Goal: Task Accomplishment & Management: Manage account settings

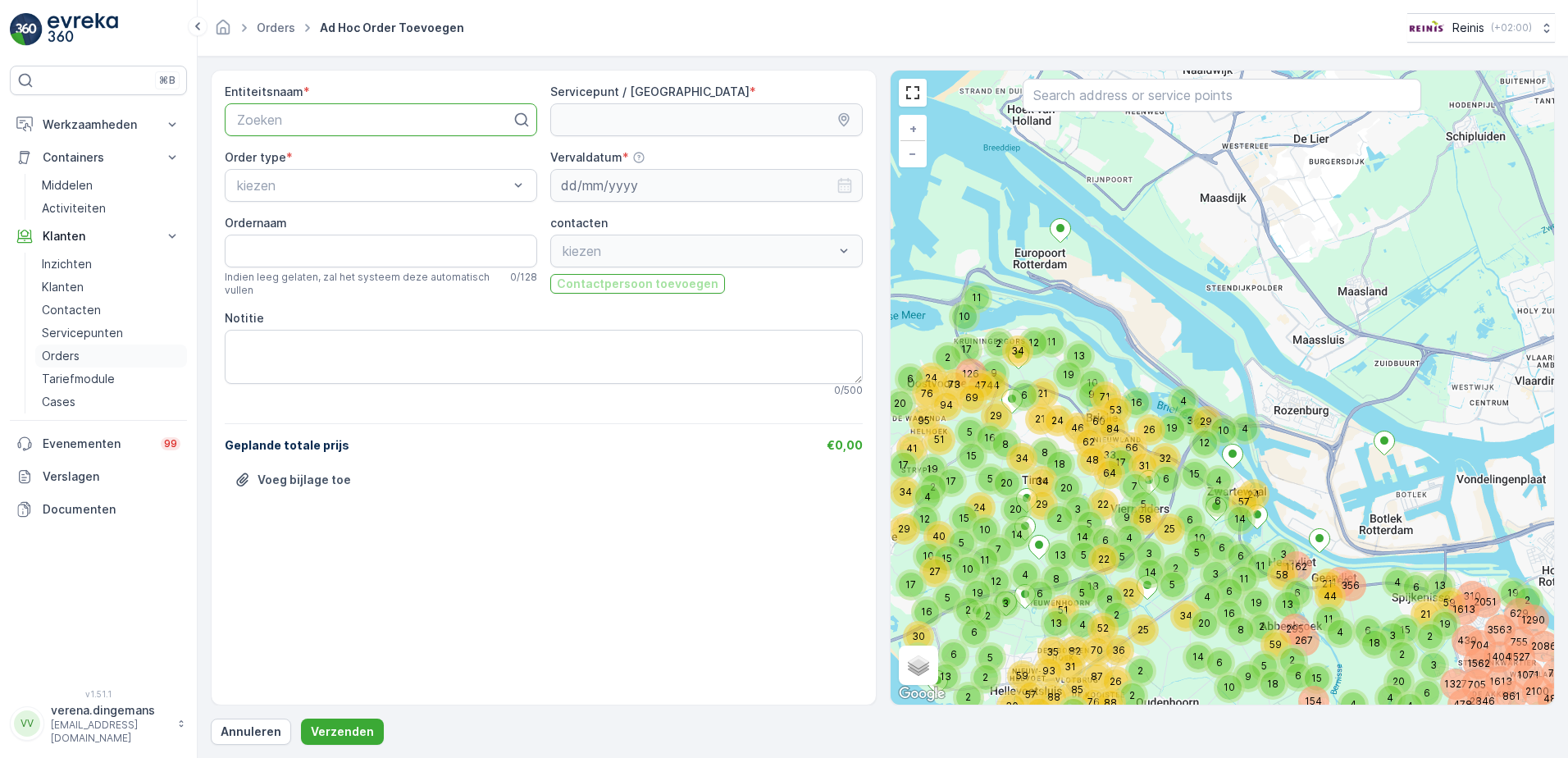
click at [66, 357] on p "Orders" at bounding box center [60, 356] width 37 height 17
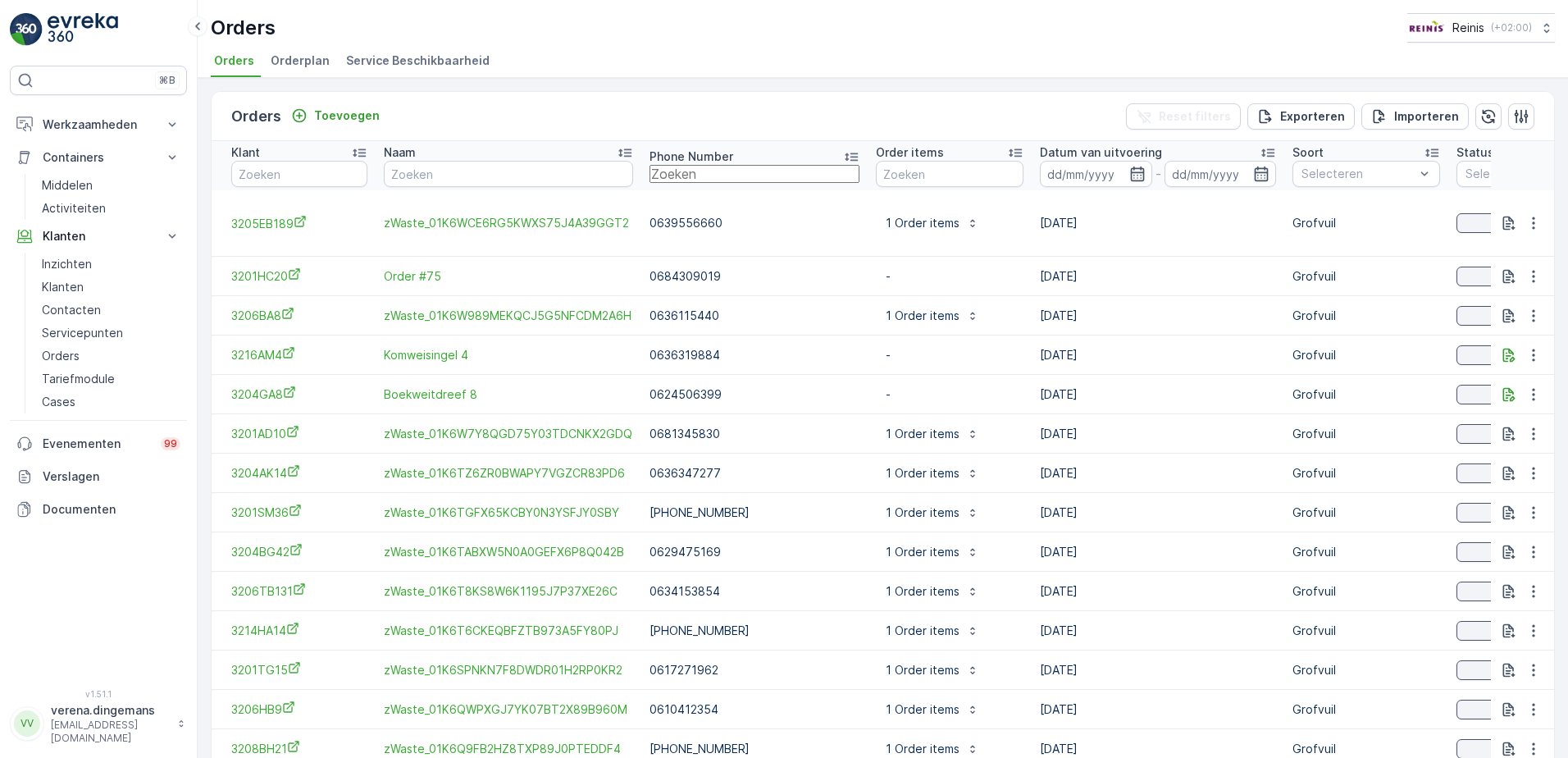
click at [699, 178] on input "text" at bounding box center [754, 174] width 210 height 18
type input "063"
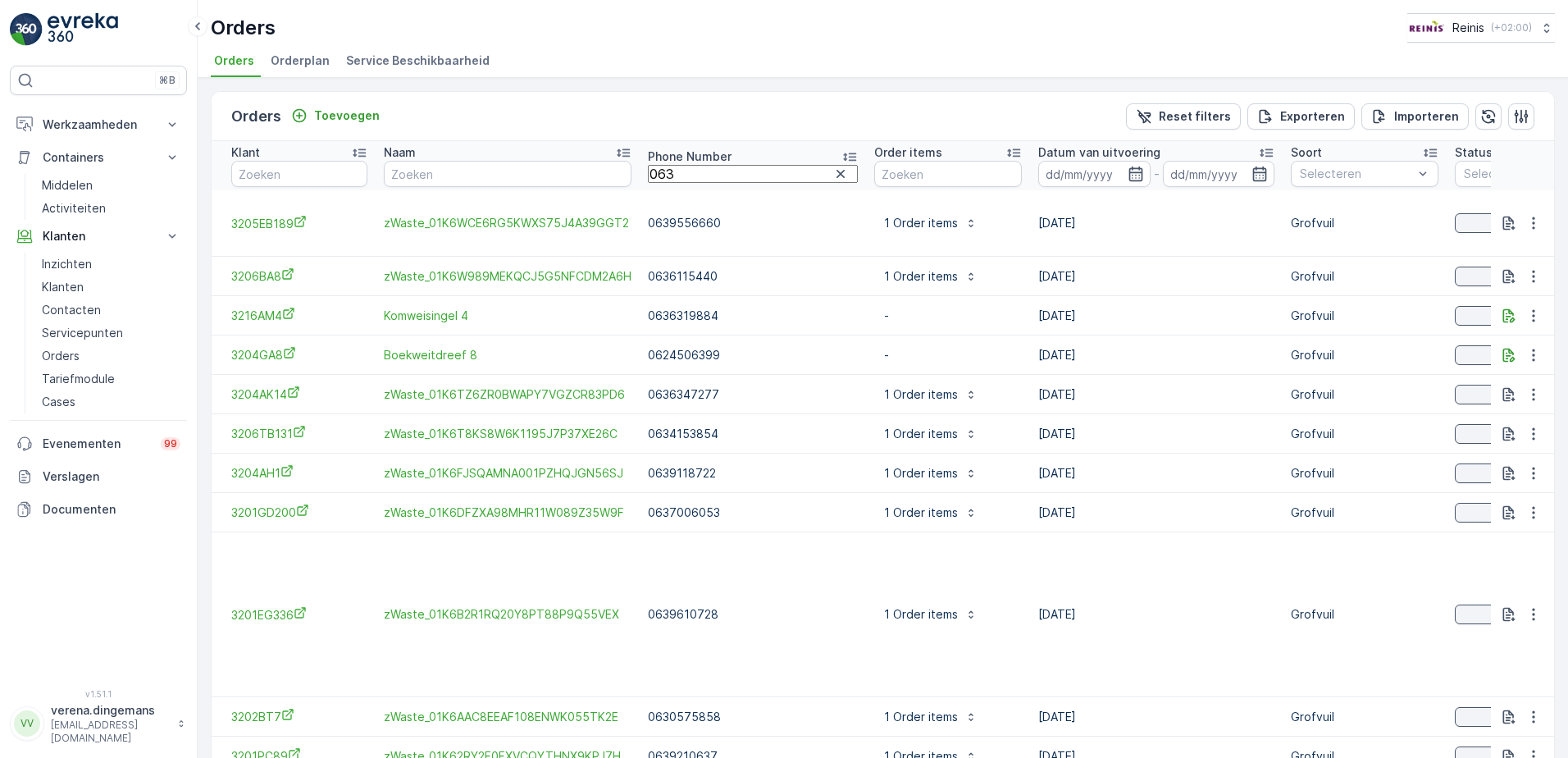
click at [699, 178] on input "063" at bounding box center [753, 174] width 210 height 18
type input "0631"
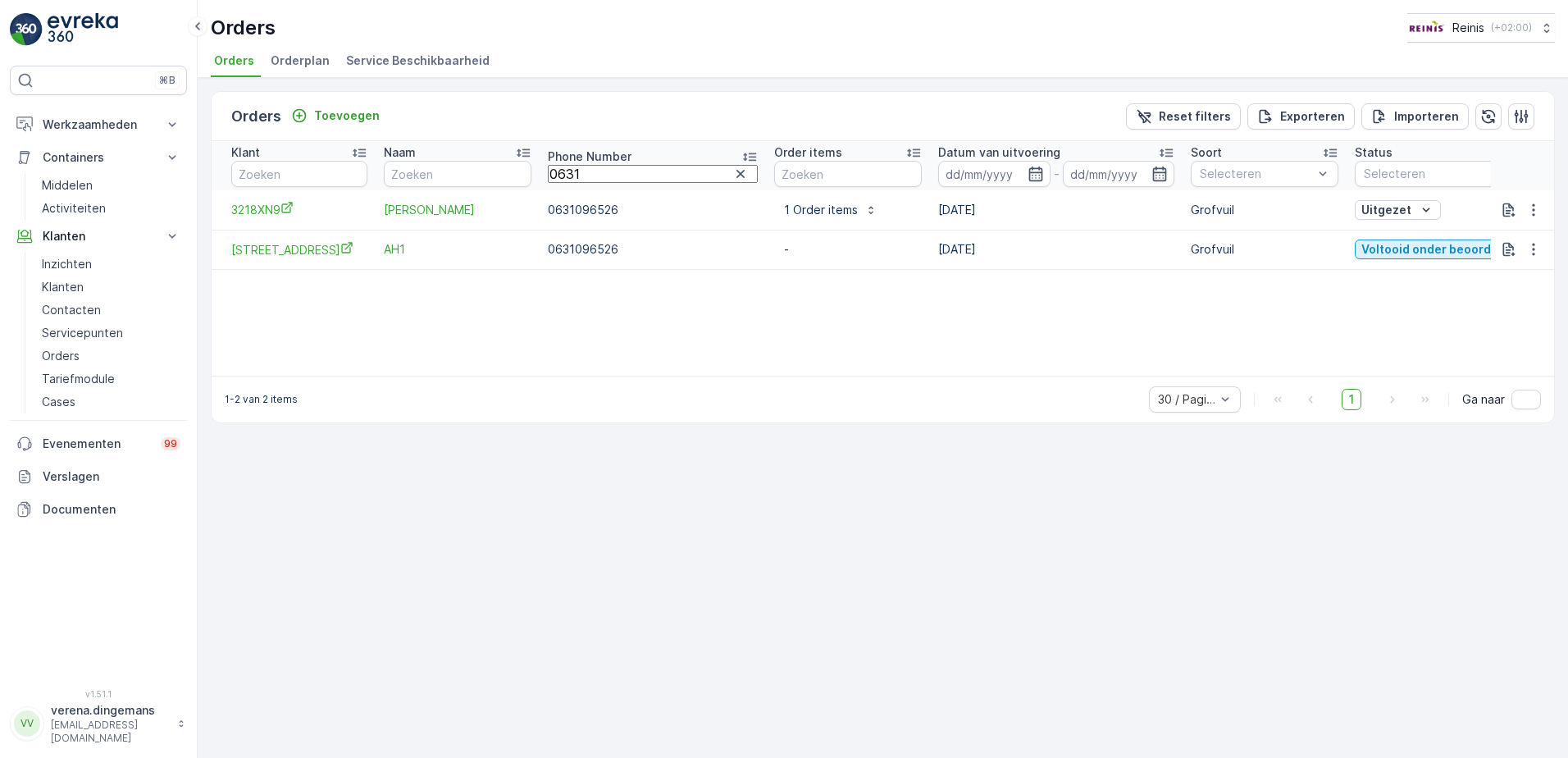
click at [695, 181] on th "Phone Number 0631" at bounding box center [652, 166] width 226 height 49
type input "0634"
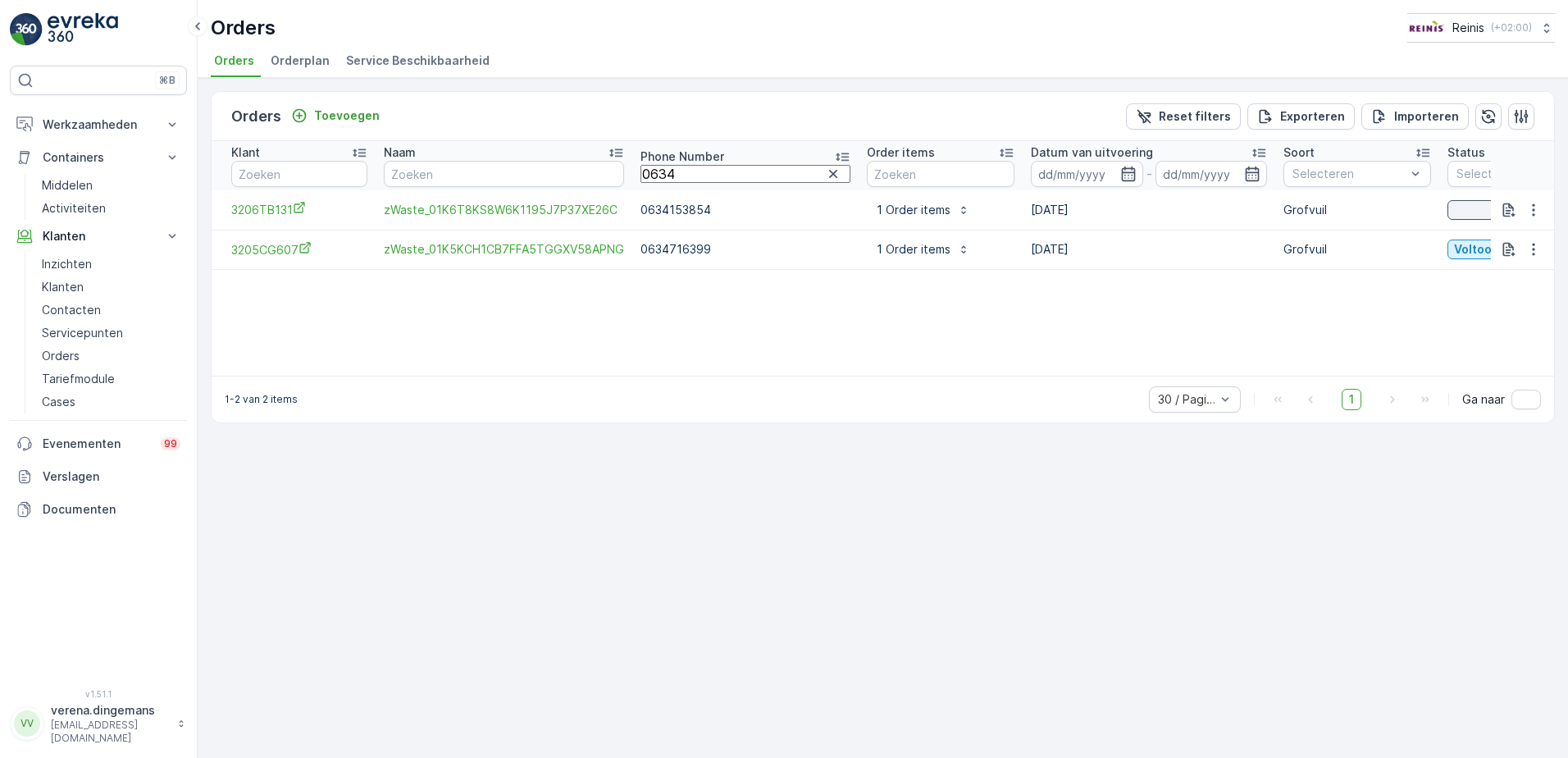
click at [698, 214] on p "0634153854" at bounding box center [745, 209] width 210 height 17
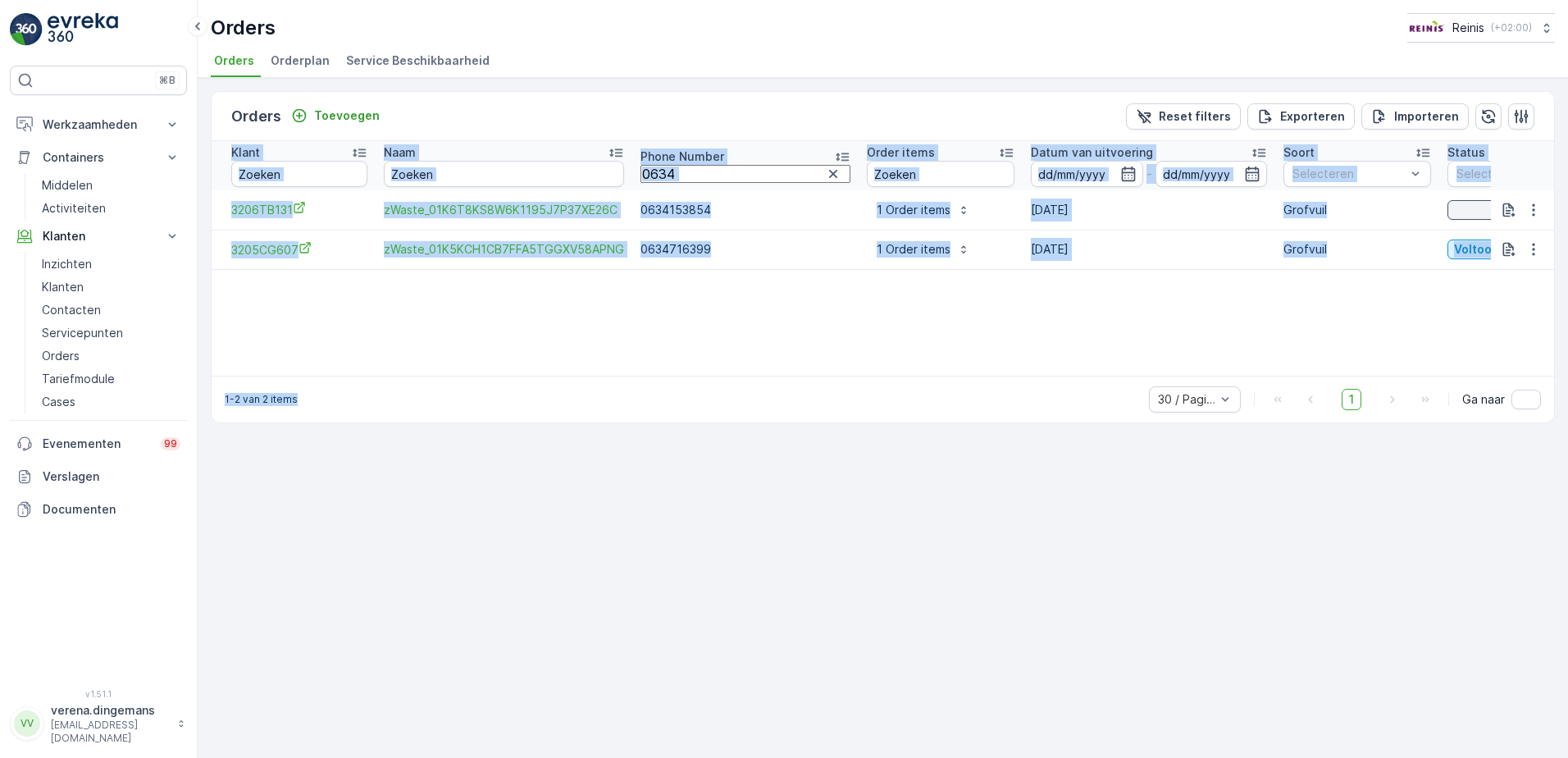
drag, startPoint x: 758, startPoint y: 376, endPoint x: 914, endPoint y: 365, distance: 156.4
click at [914, 365] on div "Orders Toevoegen Reset filters Exporteren Importeren Klant Naam Phone Number 06…" at bounding box center [883, 256] width 1344 height 332
drag, startPoint x: 914, startPoint y: 365, endPoint x: 1163, endPoint y: 227, distance: 284.7
click at [1163, 226] on td "[DATE]" at bounding box center [1149, 209] width 253 height 39
click at [1531, 210] on icon "button" at bounding box center [1533, 209] width 17 height 17
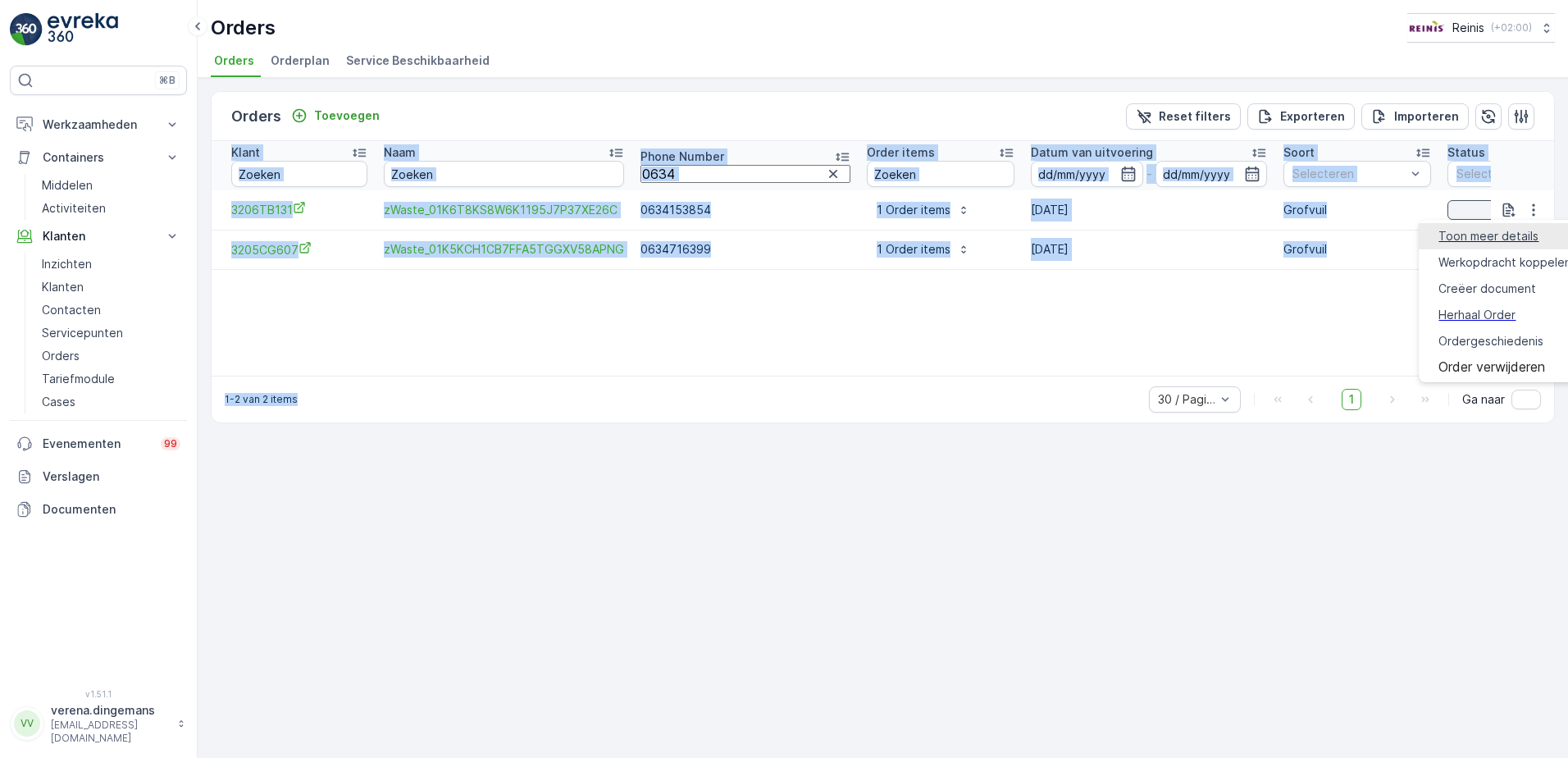
click at [1506, 231] on span "Toon meer details" at bounding box center [1488, 236] width 100 height 17
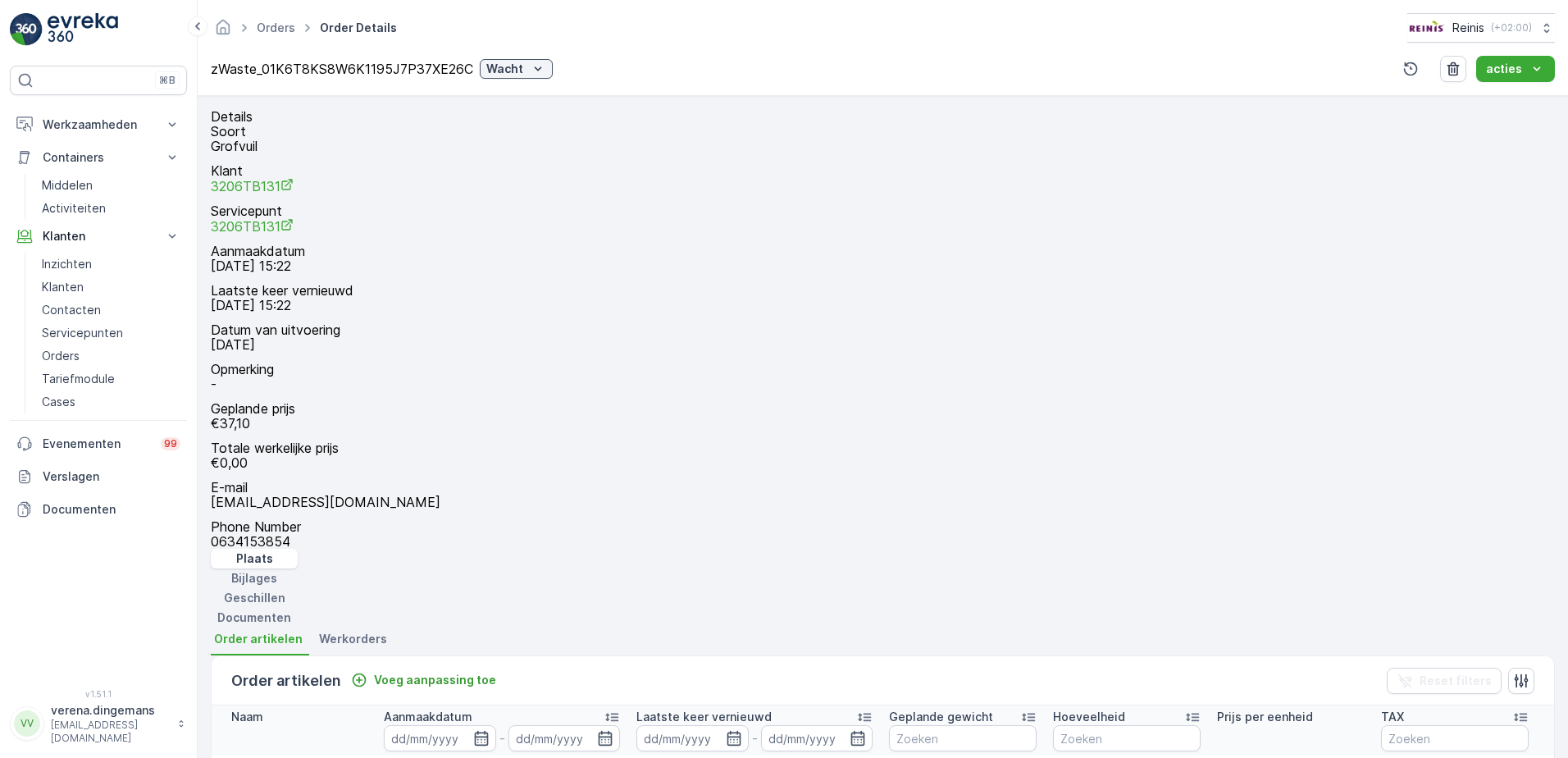
scroll to position [21, 0]
click at [649, 656] on div "Order artikelen Voeg aanpassing toe Reset filters" at bounding box center [883, 680] width 1342 height 49
click at [1489, 85] on div "Orders Order Details Reinis ( +02:00 ) zWaste_01K6T8KS8W6K1195J7P37XE26C Wacht …" at bounding box center [883, 48] width 1370 height 96
click at [1502, 69] on p "acties" at bounding box center [1503, 69] width 36 height 17
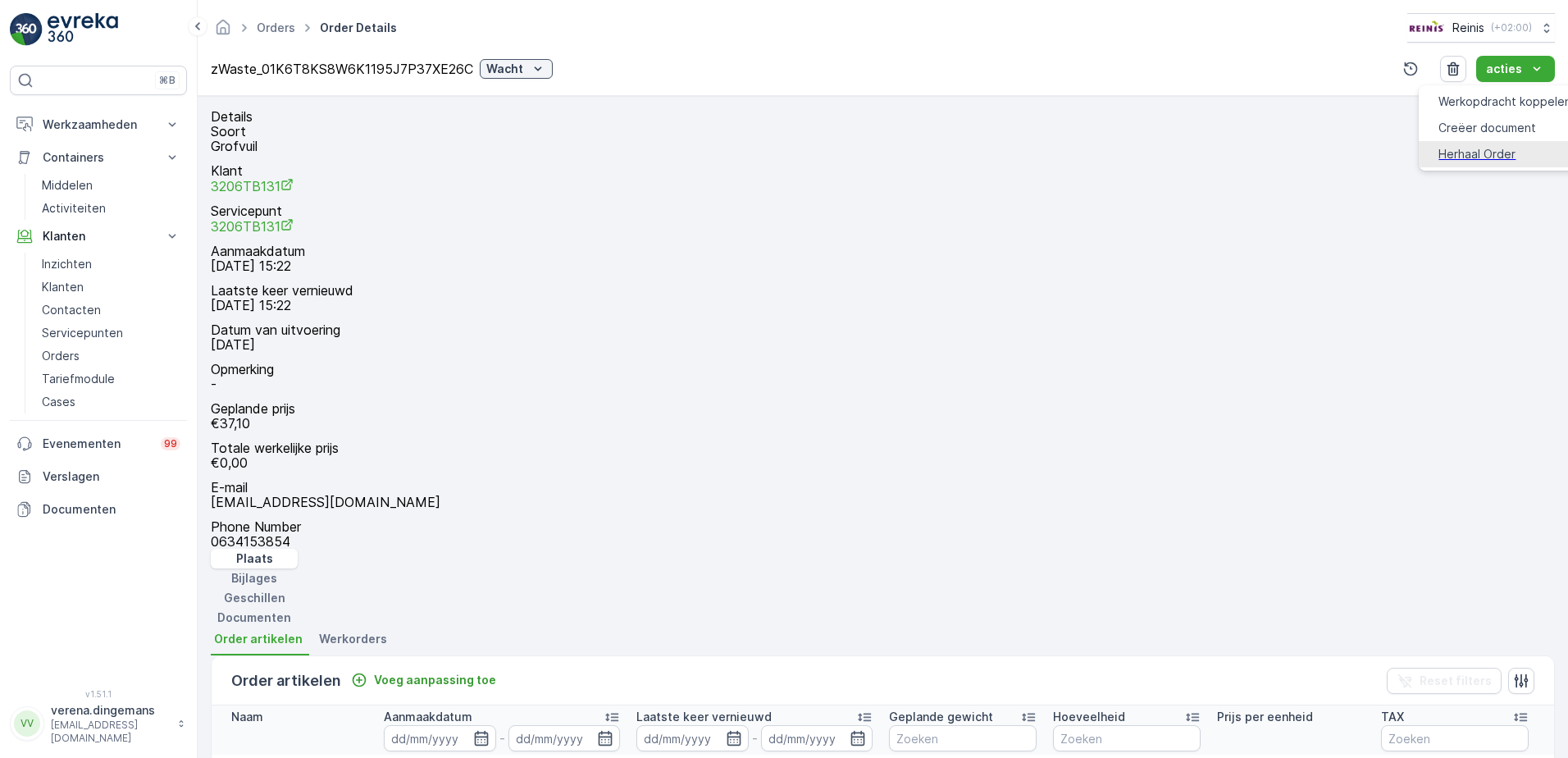
click at [1469, 147] on span "Herhaal Order" at bounding box center [1476, 154] width 77 height 17
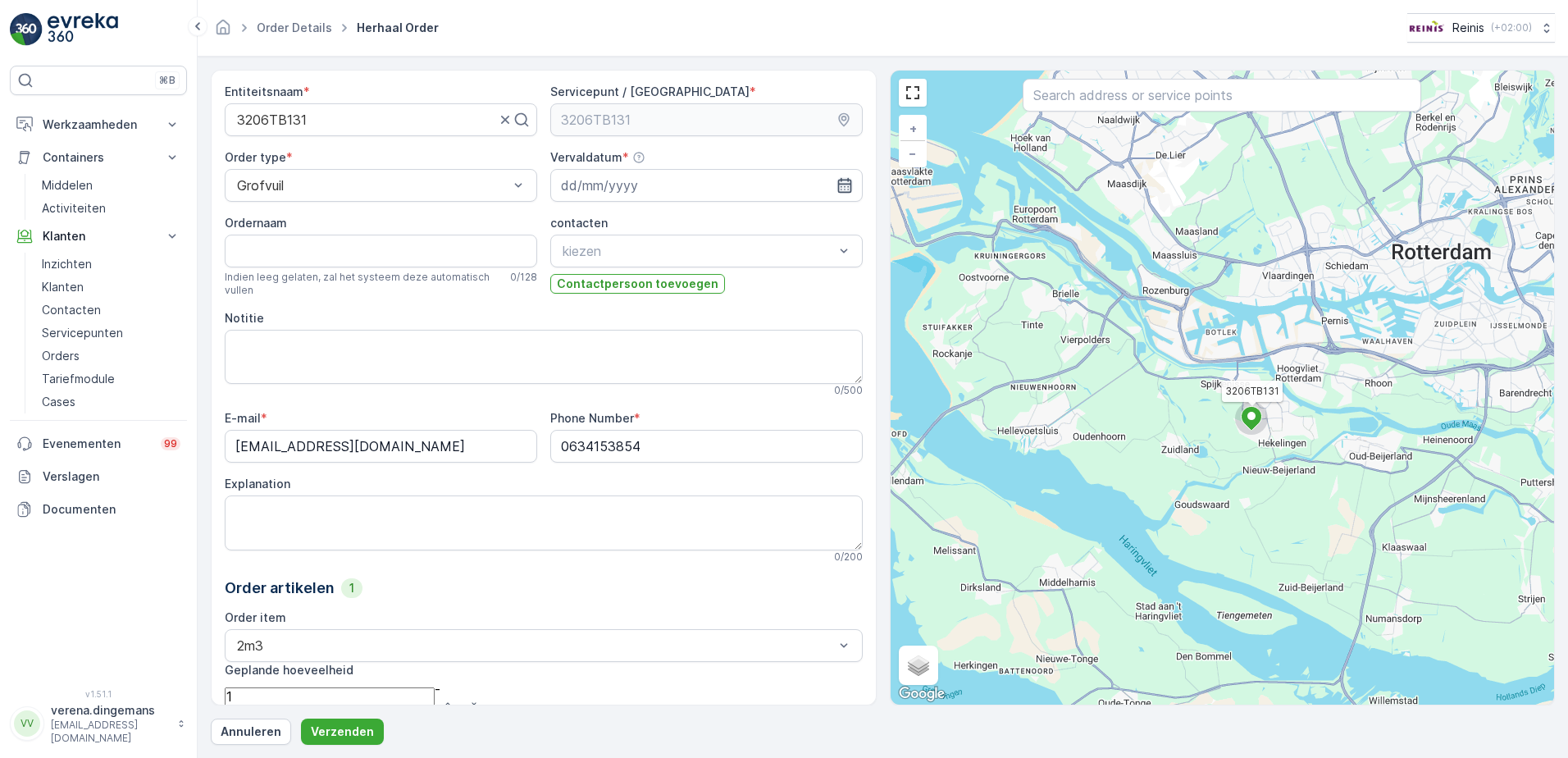
click at [838, 186] on icon "button" at bounding box center [844, 185] width 17 height 17
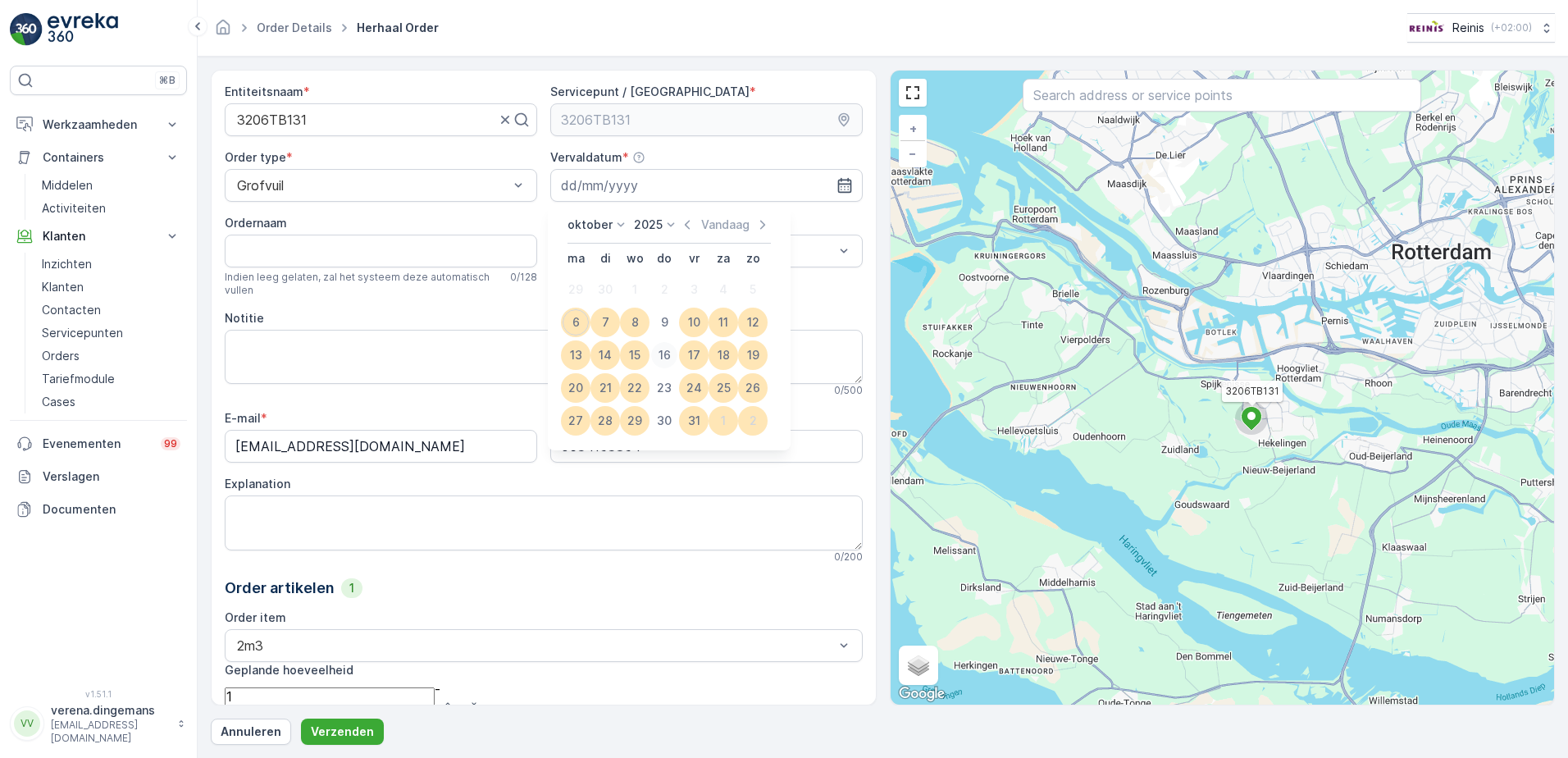
click at [672, 347] on div "16" at bounding box center [665, 355] width 26 height 26
type input "[DATE]"
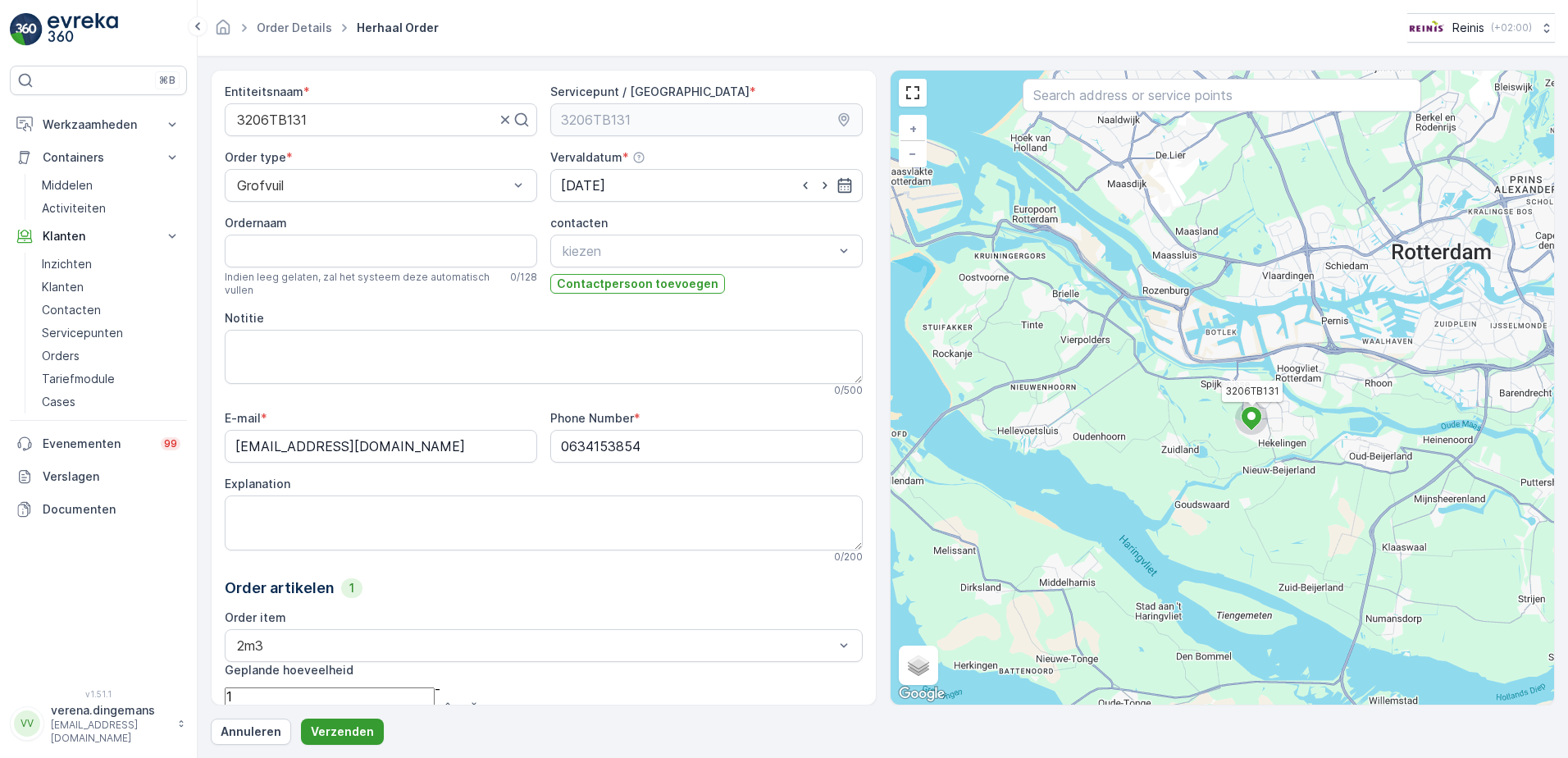
click at [319, 725] on p "Verzenden" at bounding box center [342, 731] width 63 height 17
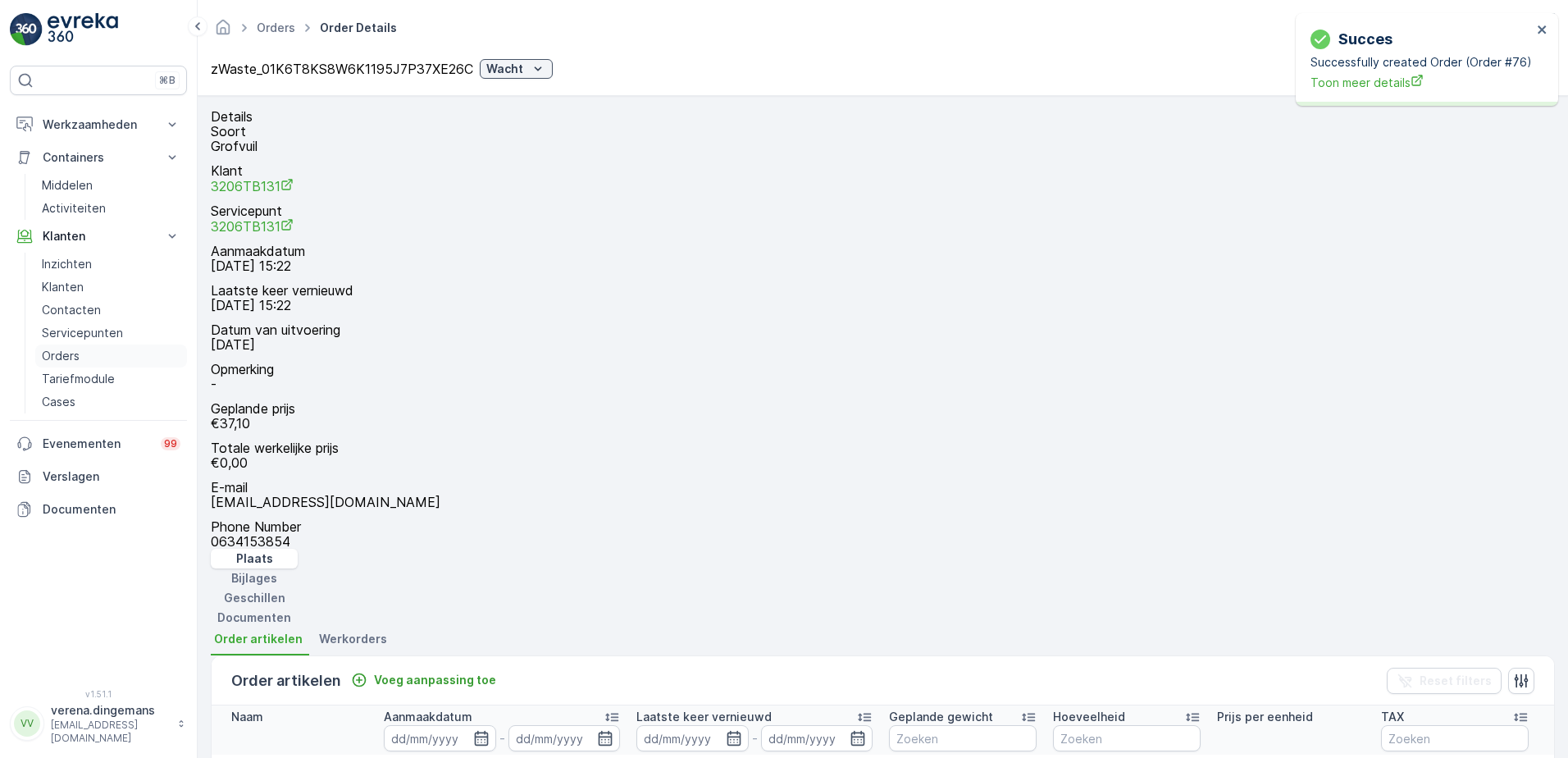
click at [64, 356] on p "Orders" at bounding box center [60, 356] width 37 height 17
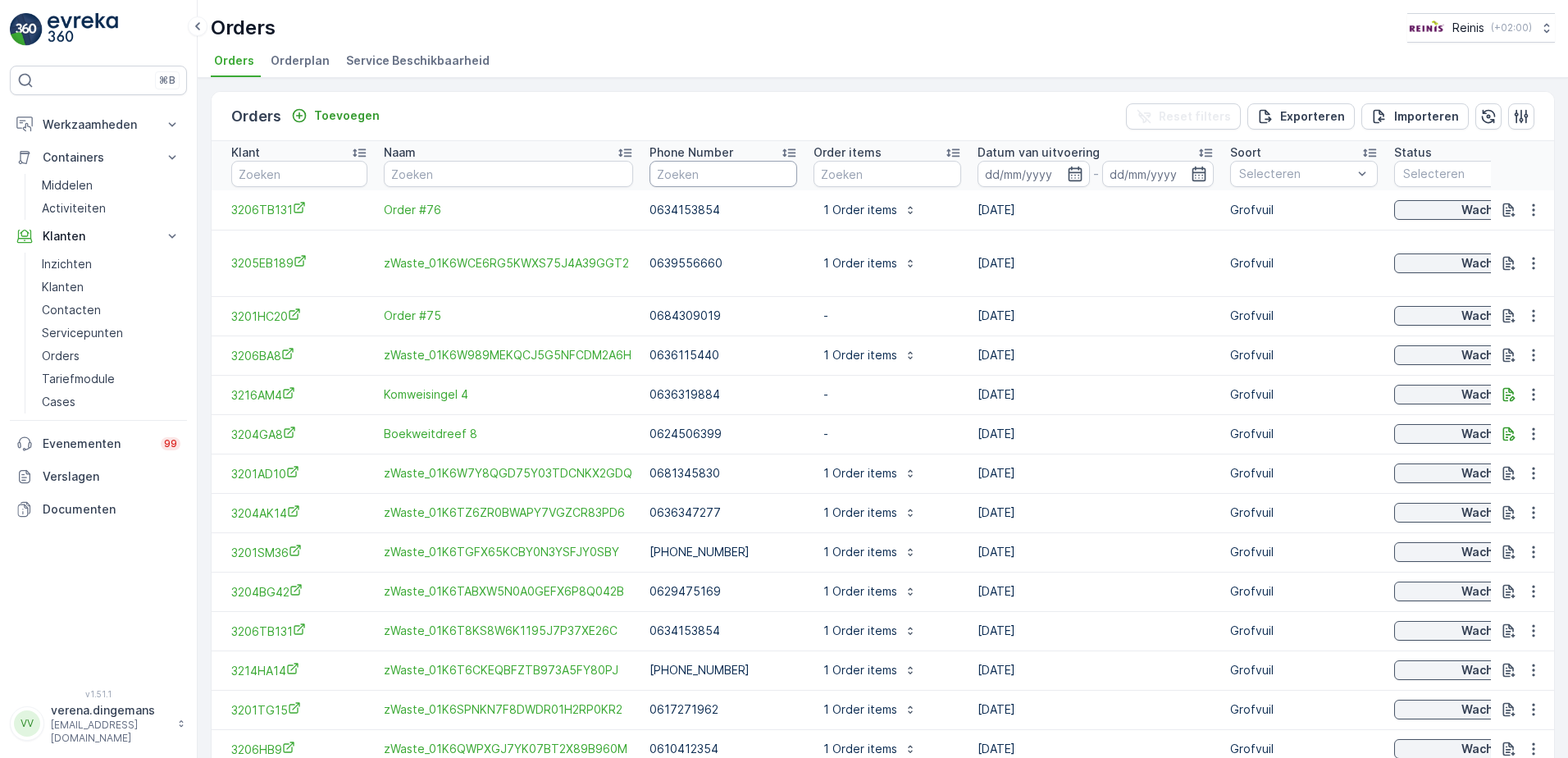
click at [686, 165] on input "text" at bounding box center [723, 174] width 147 height 26
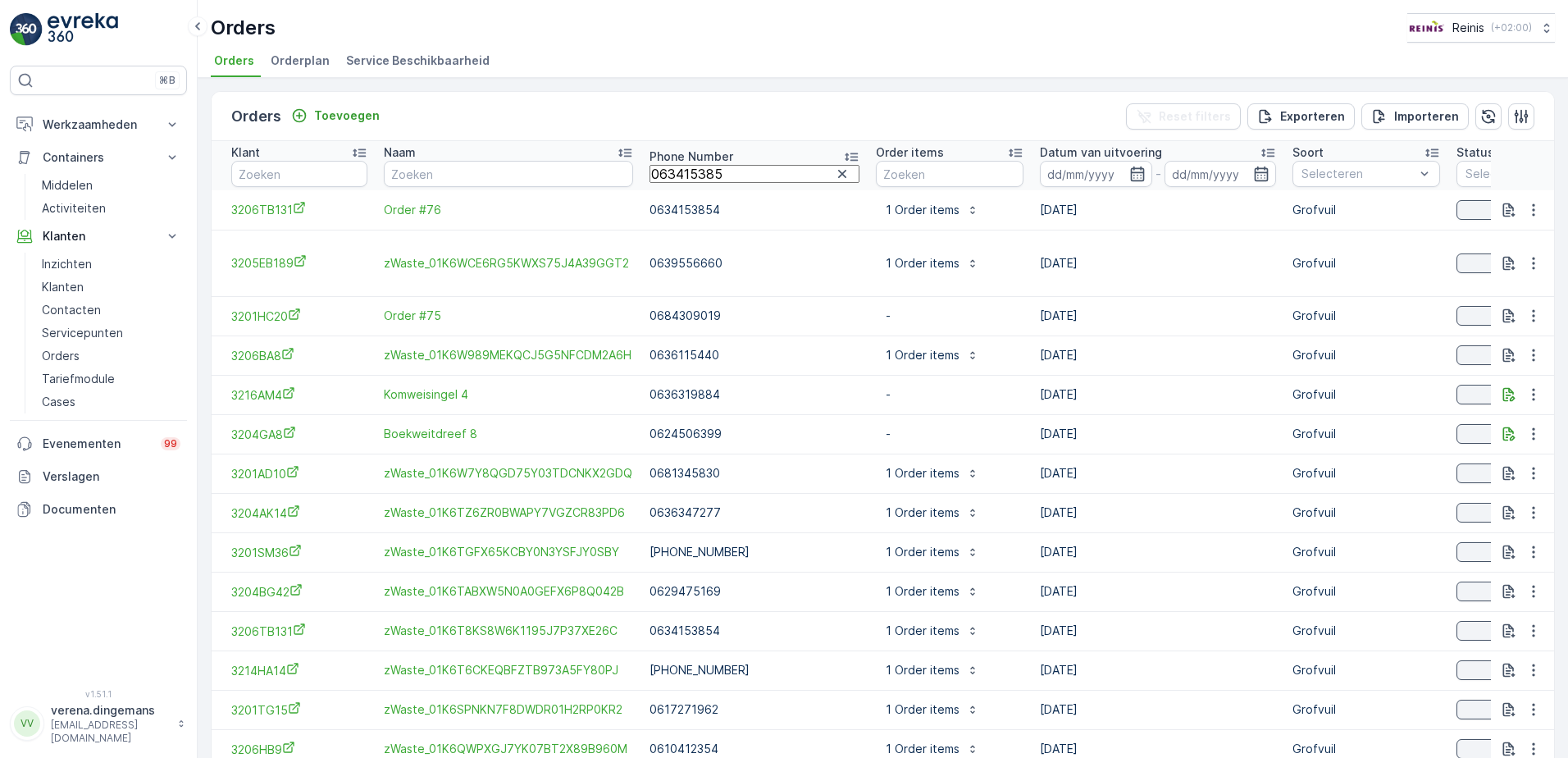
type input "0634153854"
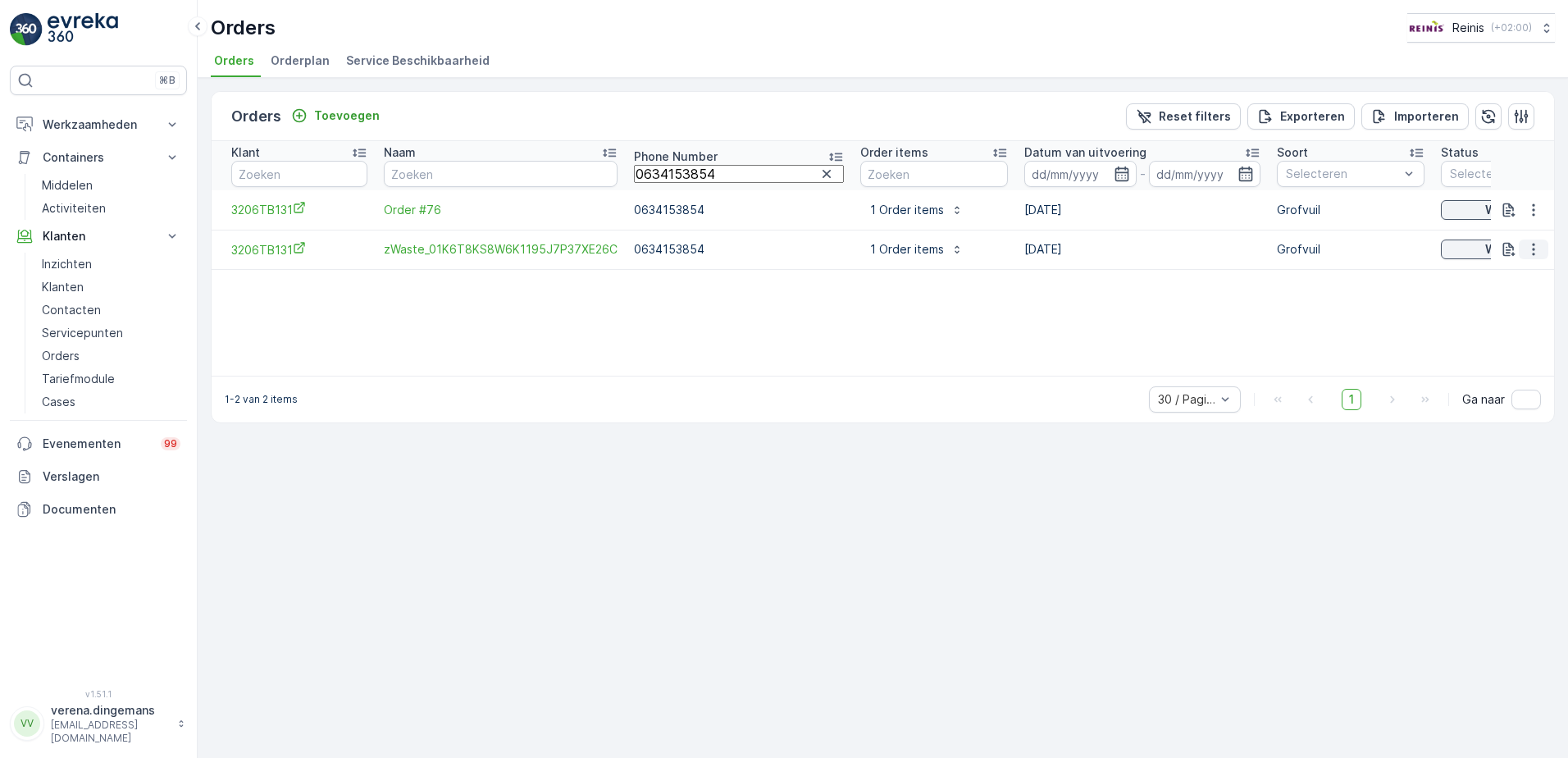
click at [1530, 255] on icon "button" at bounding box center [1533, 249] width 17 height 17
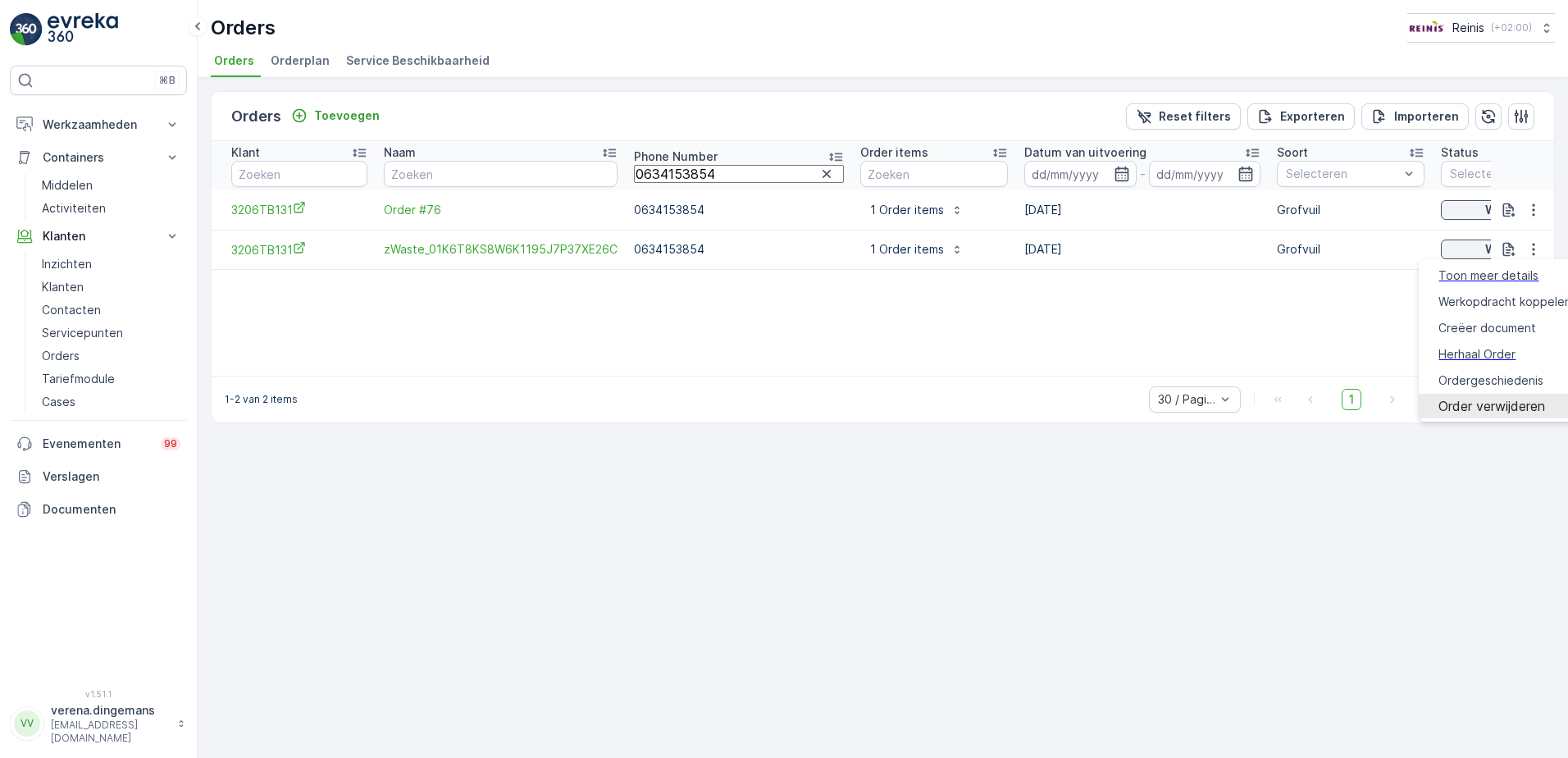
click at [1484, 399] on span "Order verwijderen" at bounding box center [1491, 406] width 106 height 15
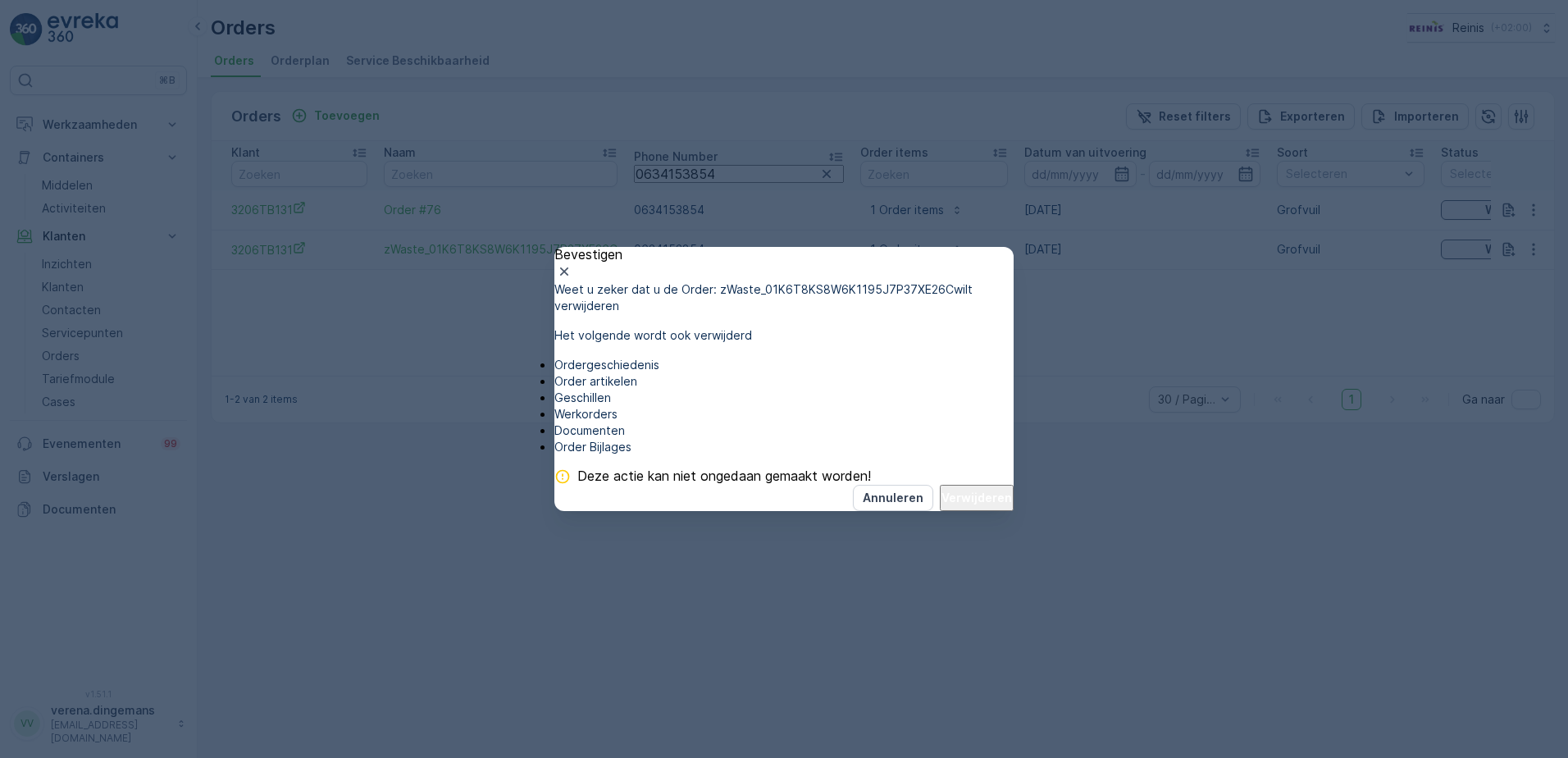
click at [958, 511] on div "Annuleren Verwijderen" at bounding box center [784, 498] width 460 height 26
click at [963, 506] on p "Verwijderen" at bounding box center [976, 497] width 71 height 17
